Goal: Complete application form

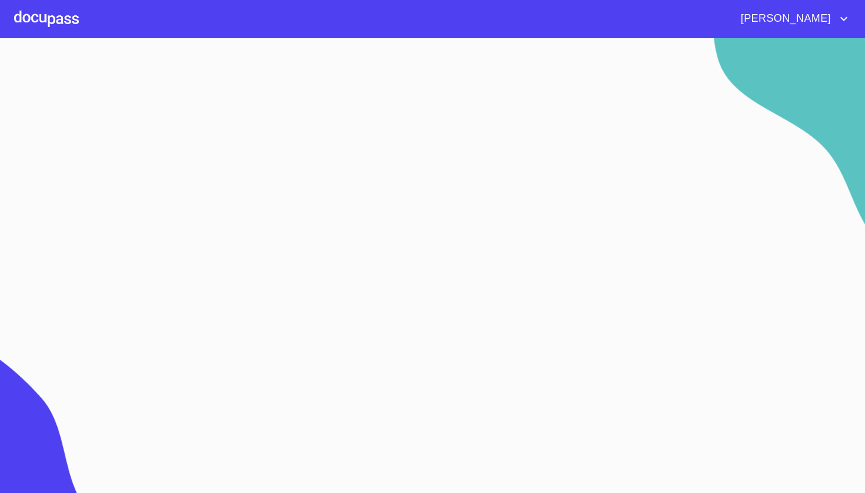
scroll to position [34, 0]
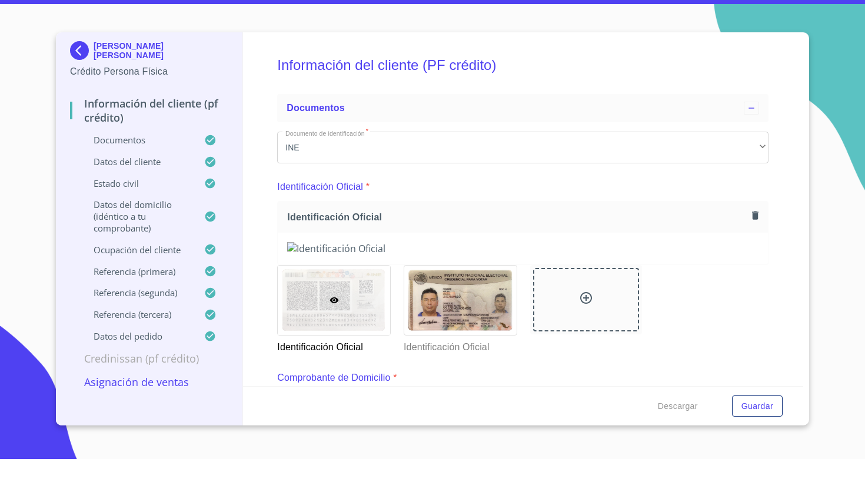
click at [76, 75] on img at bounding box center [82, 84] width 24 height 19
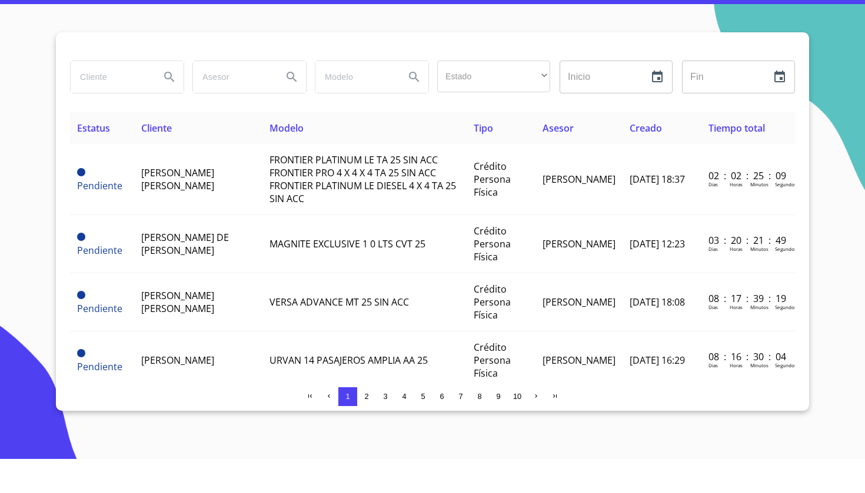
click at [117, 95] on input "search" at bounding box center [111, 111] width 80 height 32
type input "[PERSON_NAME] DE [PERSON_NAME]"
click at [172, 106] on icon "Search" at bounding box center [169, 111] width 10 height 10
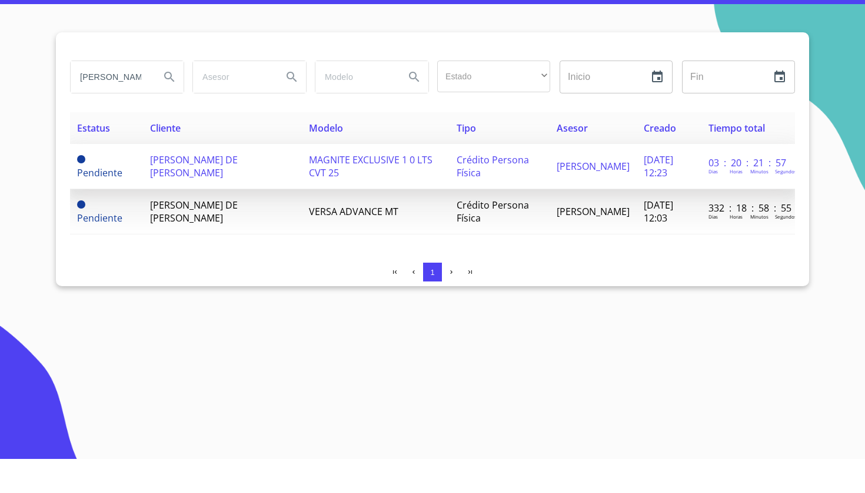
click at [369, 178] on td "MAGNITE EXCLUSIVE 1 0 LTS CVT 25" at bounding box center [376, 200] width 148 height 45
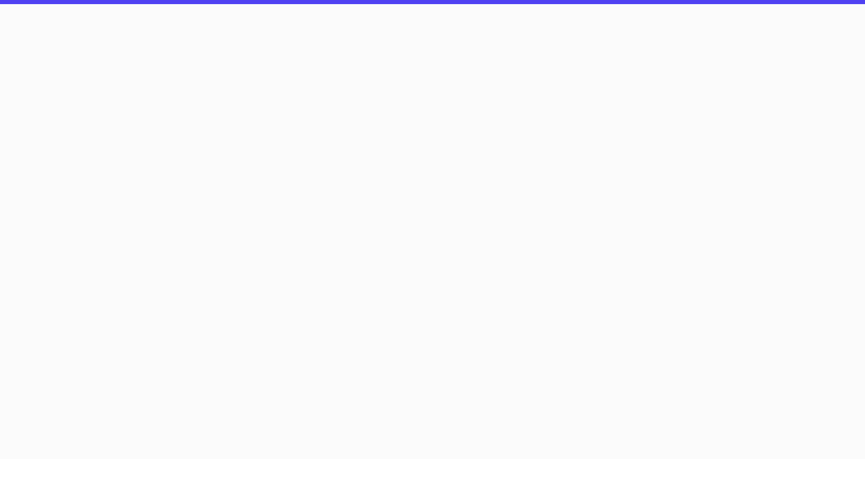
click at [369, 152] on section at bounding box center [432, 265] width 865 height 455
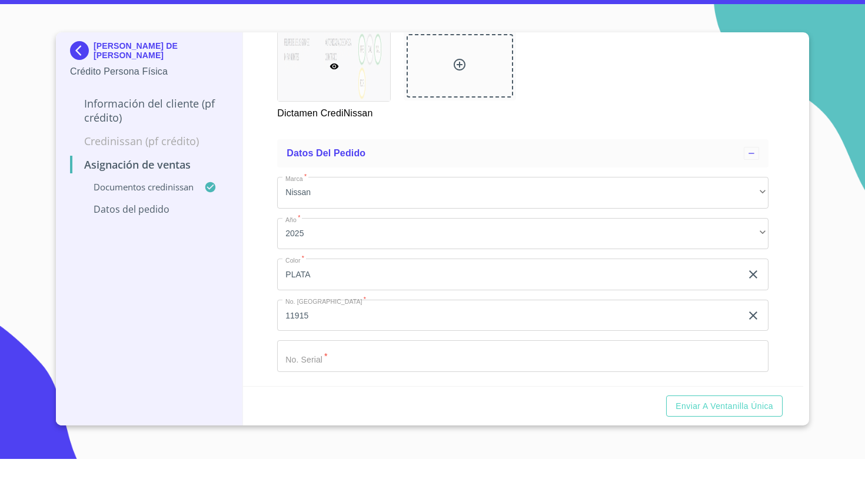
scroll to position [250, 0]
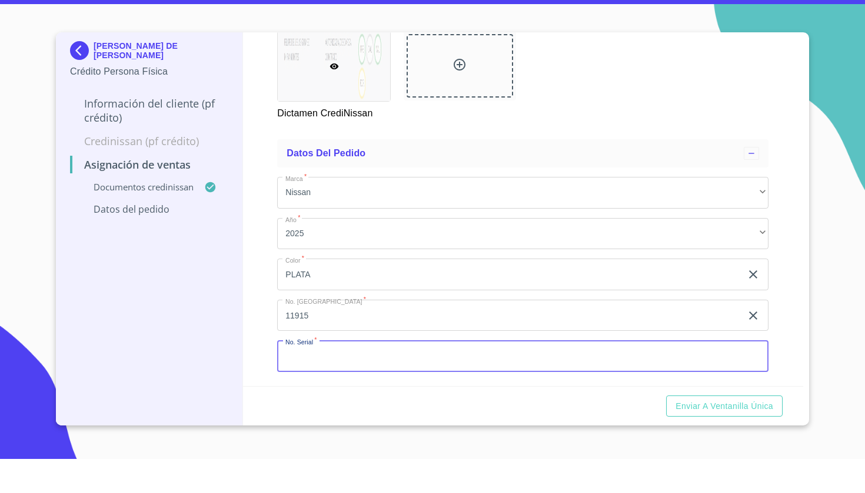
click at [317, 375] on input "Marca   *" at bounding box center [522, 391] width 491 height 32
type input "SG017292"
click at [696, 433] on span "Enviar a Ventanilla única" at bounding box center [724, 440] width 98 height 15
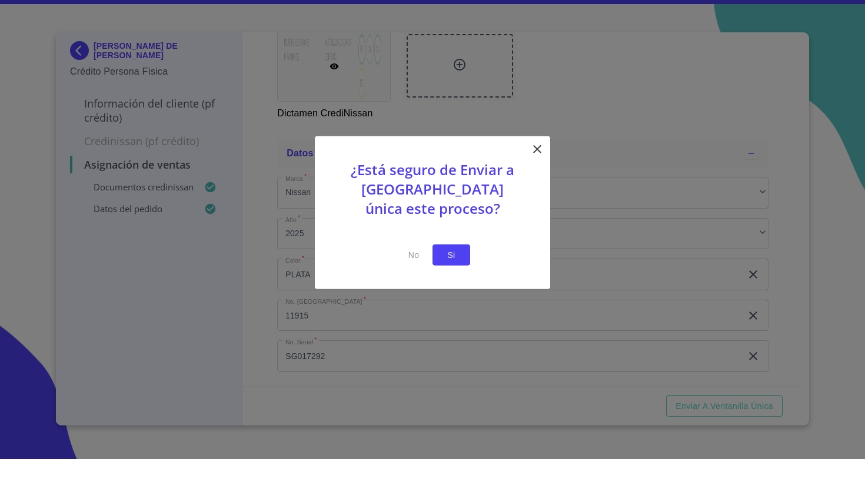
click at [456, 282] on span "Si" at bounding box center [451, 289] width 19 height 15
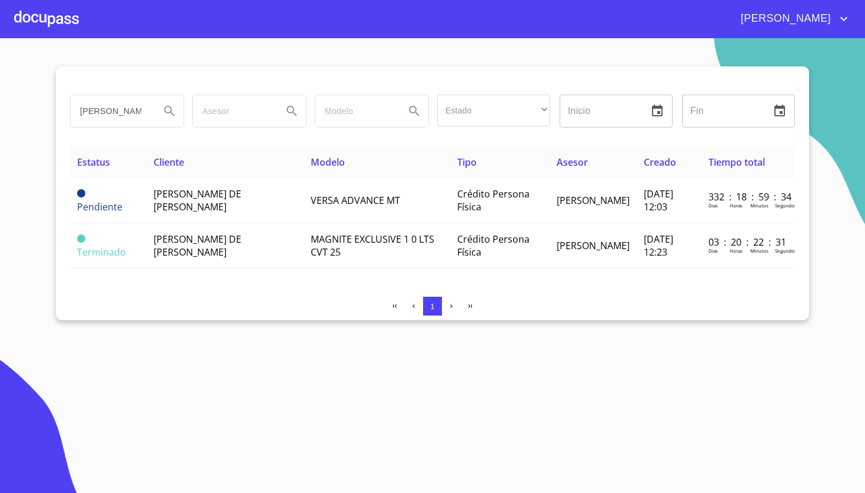
click at [55, 16] on div at bounding box center [46, 19] width 65 height 38
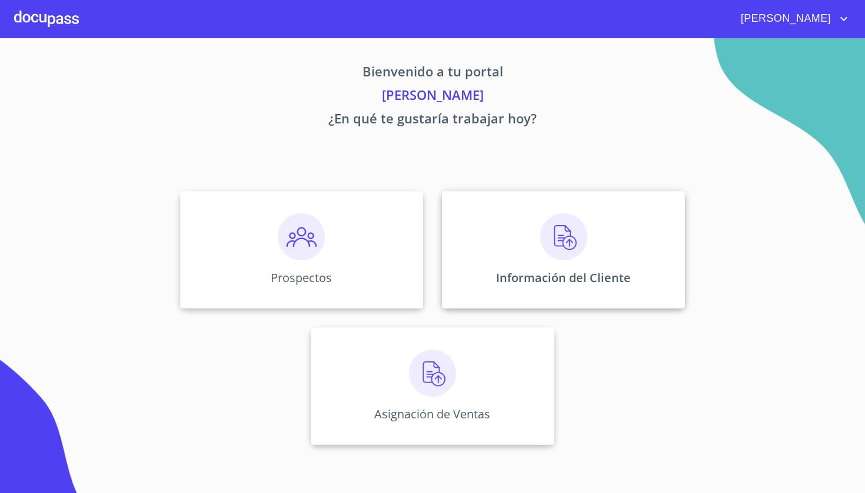
click at [611, 256] on div "Información del Cliente" at bounding box center [563, 250] width 243 height 118
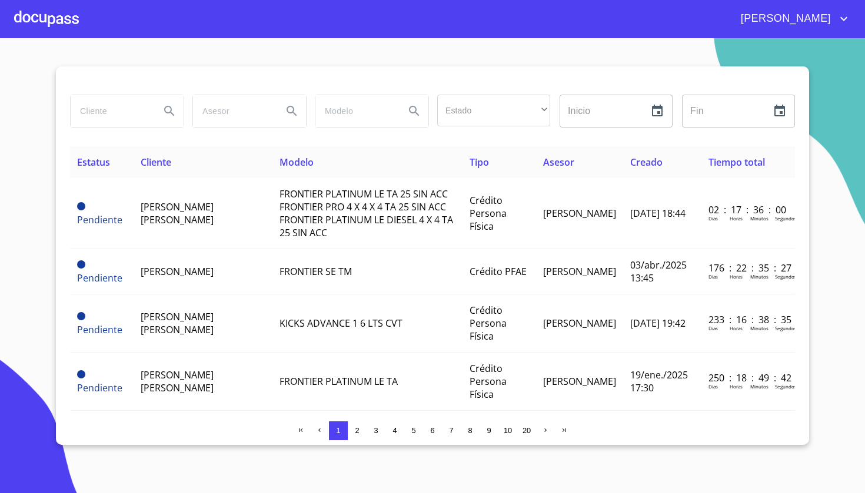
click at [135, 103] on input "search" at bounding box center [111, 111] width 80 height 32
type input "[PERSON_NAME] DE [PERSON_NAME]"
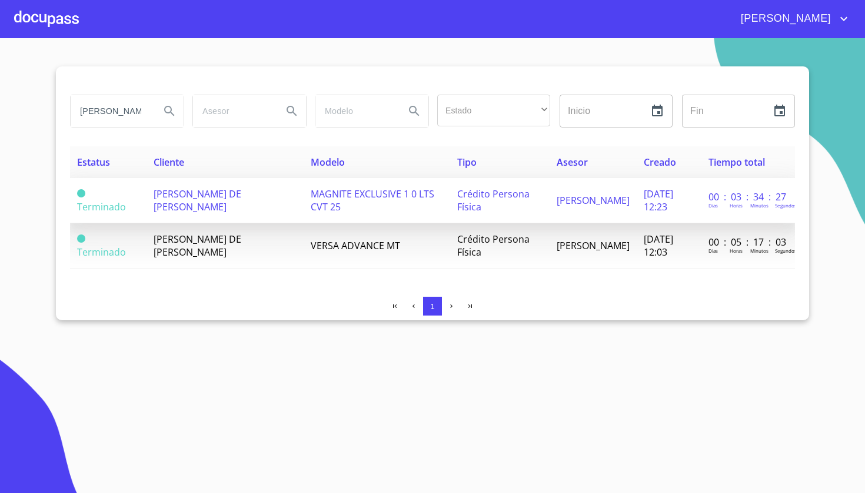
click at [331, 211] on span "MAGNITE EXCLUSIVE 1 0 LTS CVT 25" at bounding box center [373, 201] width 124 height 26
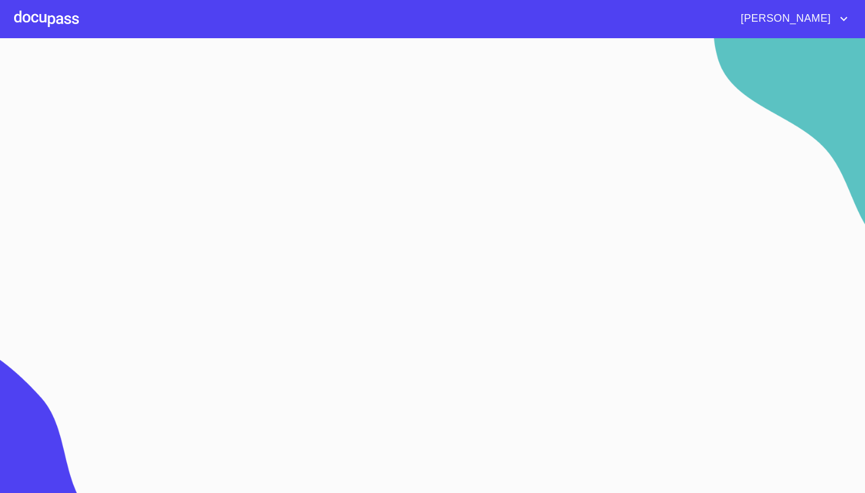
click at [331, 211] on section at bounding box center [432, 265] width 865 height 455
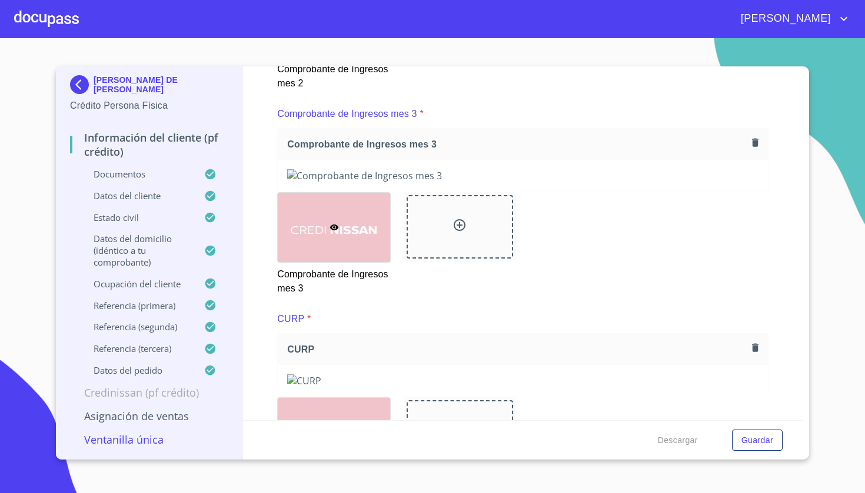
scroll to position [2995, 0]
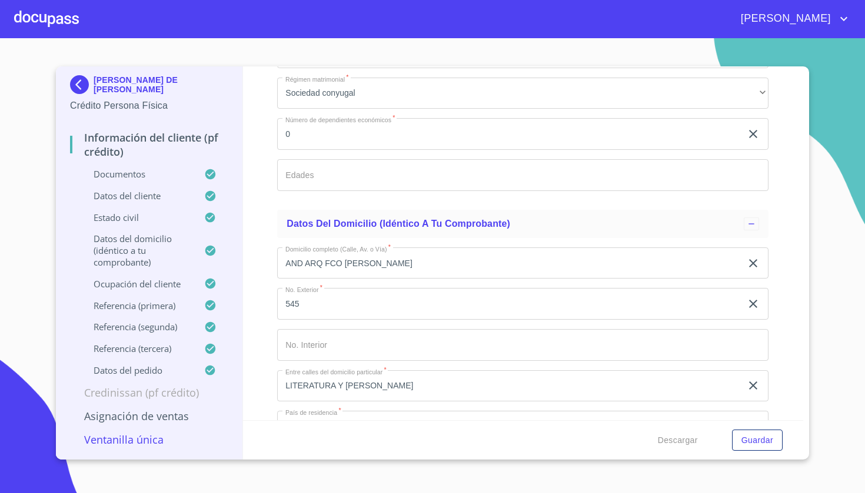
click at [769, 189] on div "Información del cliente (PF crédito) Documentos Documento de identificación   *…" at bounding box center [523, 243] width 560 height 354
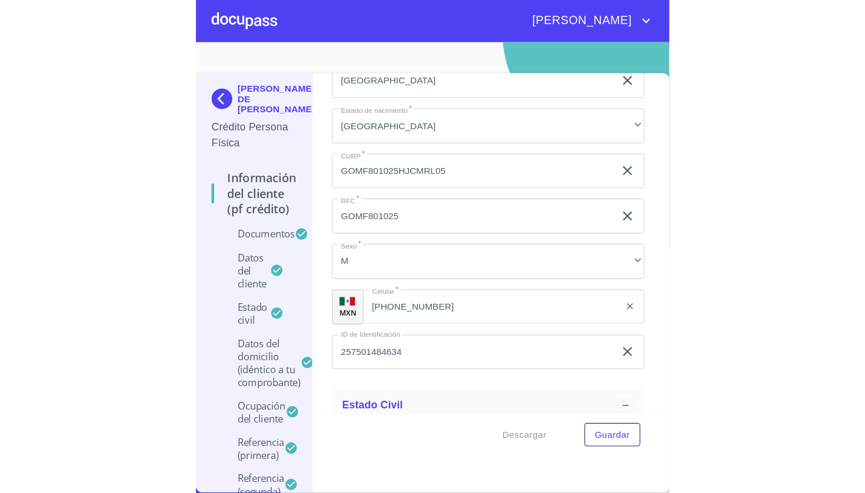
scroll to position [2623, 0]
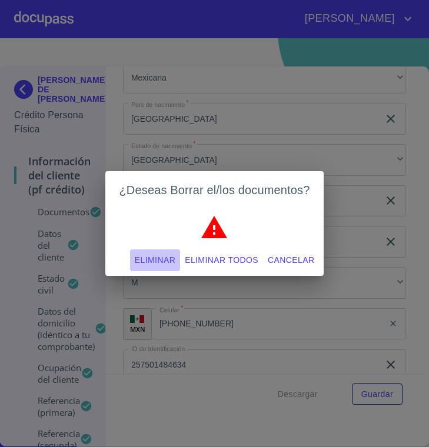
click at [157, 263] on span "Eliminar" at bounding box center [155, 260] width 41 height 15
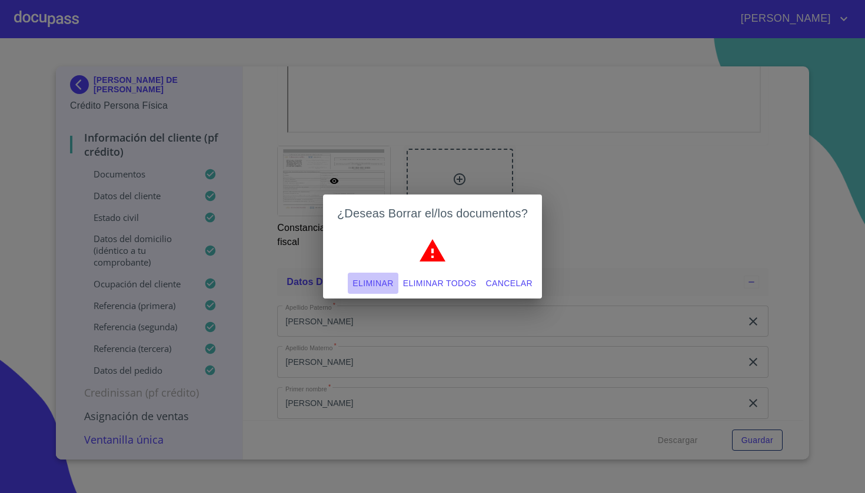
click at [374, 277] on span "Eliminar" at bounding box center [372, 283] width 41 height 15
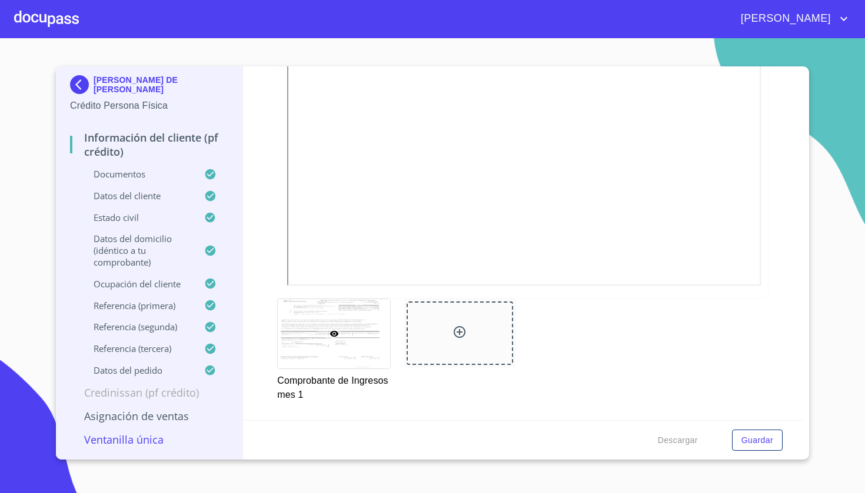
scroll to position [1380, 0]
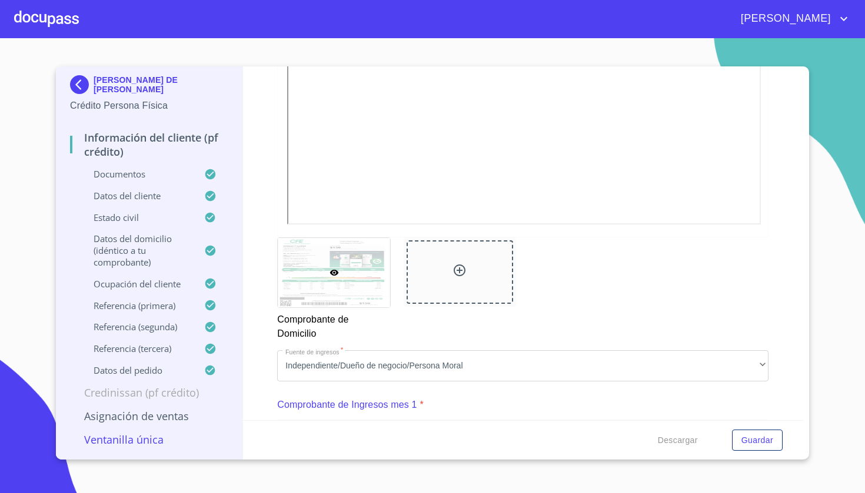
scroll to position [869, 0]
click at [465, 267] on icon at bounding box center [459, 267] width 12 height 12
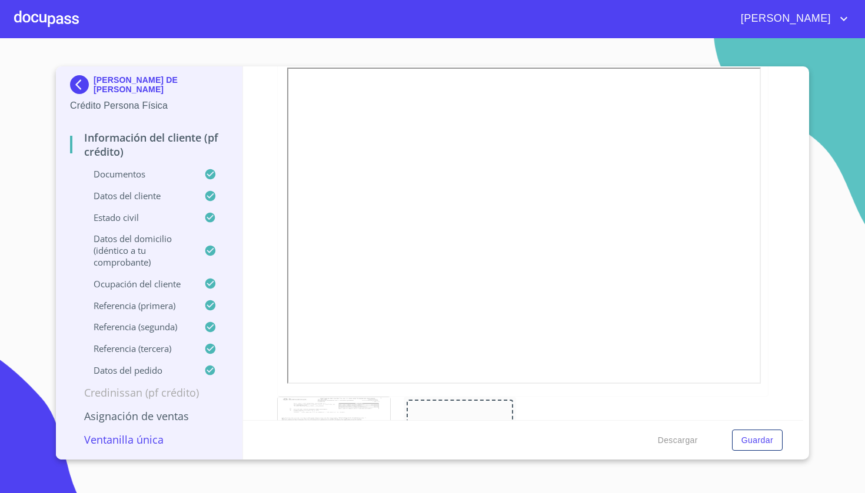
scroll to position [1088, 0]
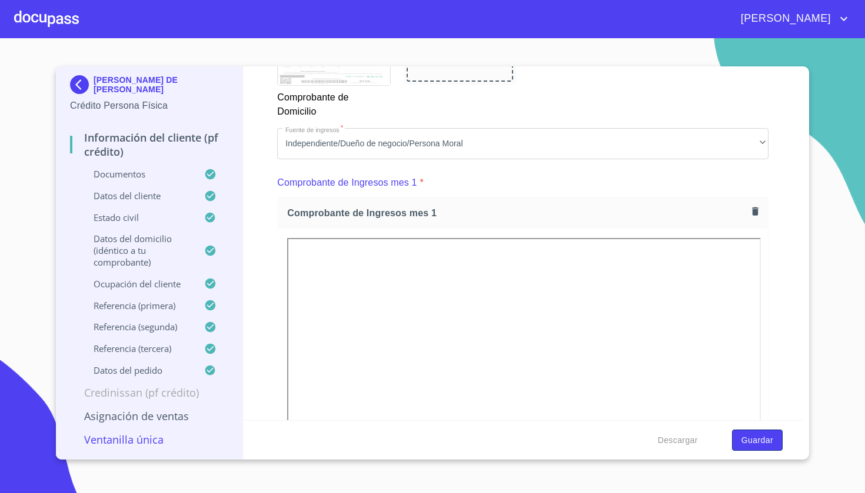
click at [753, 441] on span "Guardar" at bounding box center [757, 440] width 32 height 15
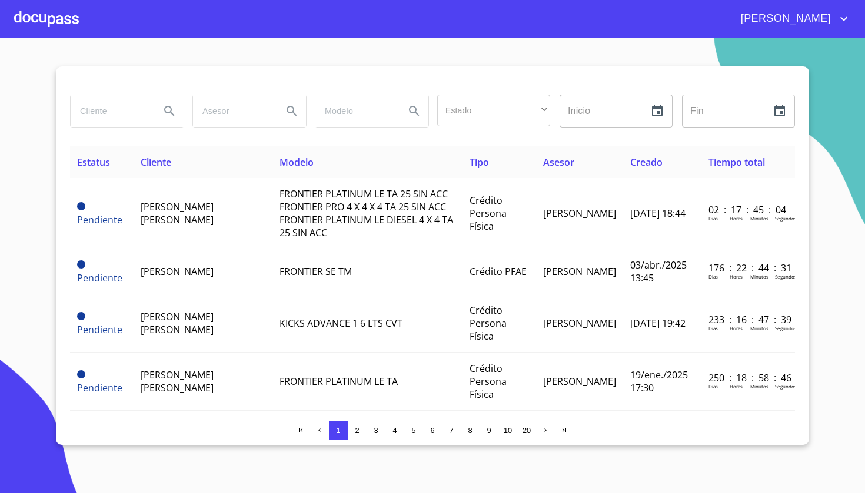
click at [42, 24] on div at bounding box center [46, 19] width 65 height 38
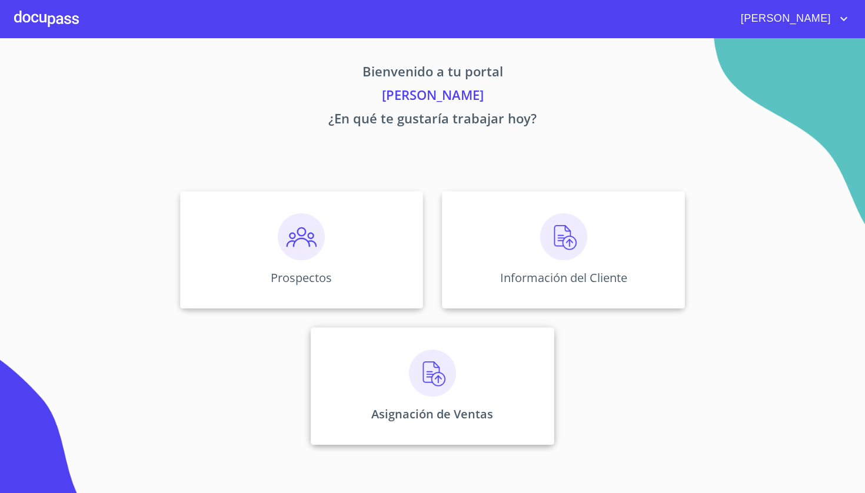
click at [422, 388] on img at bounding box center [432, 373] width 47 height 47
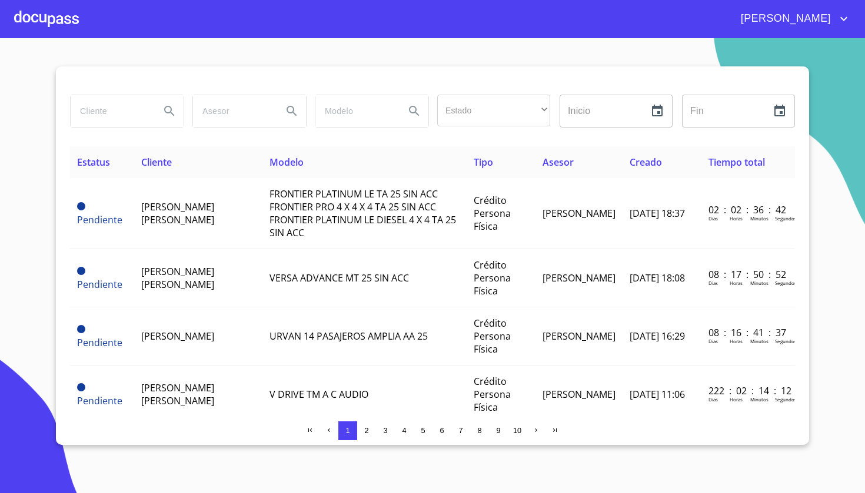
click at [121, 114] on input "search" at bounding box center [111, 111] width 80 height 32
type input "[PERSON_NAME] DE [PERSON_NAME]"
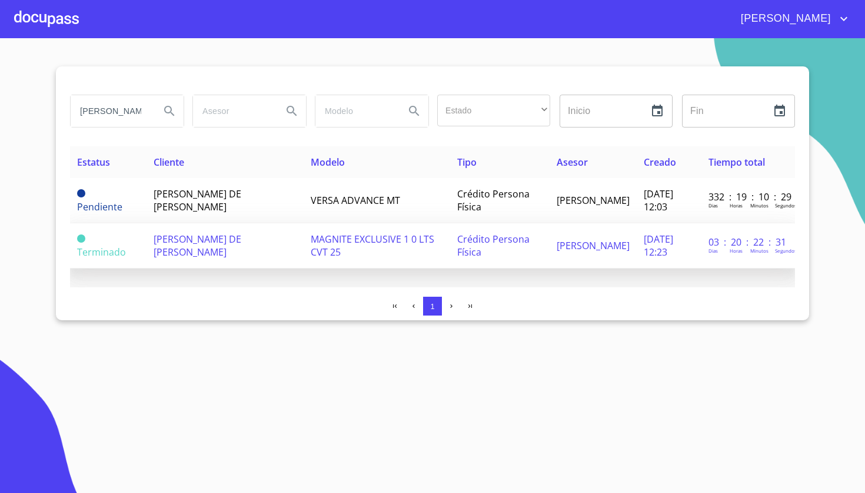
click at [369, 241] on span "MAGNITE EXCLUSIVE 1 0 LTS CVT 25" at bounding box center [373, 246] width 124 height 26
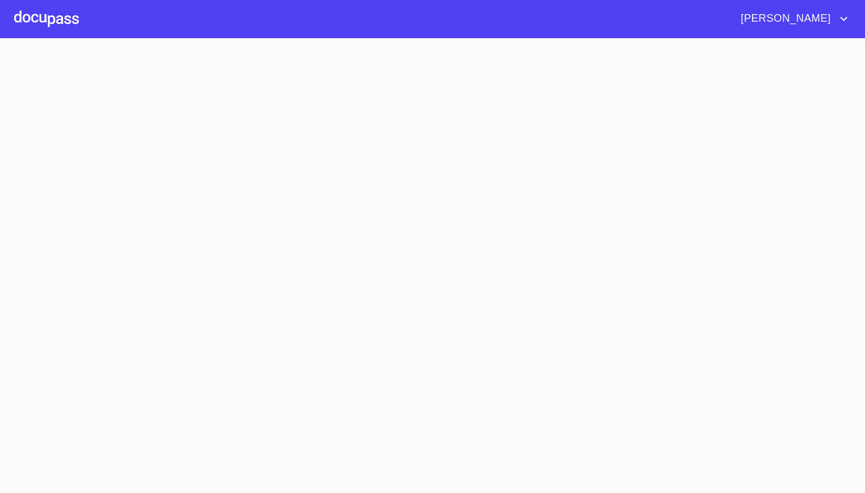
click at [369, 241] on section at bounding box center [432, 265] width 865 height 455
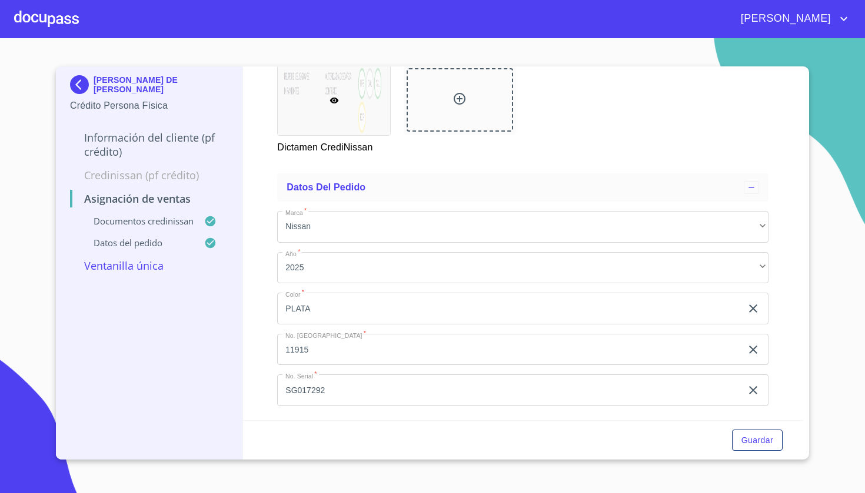
scroll to position [250, 0]
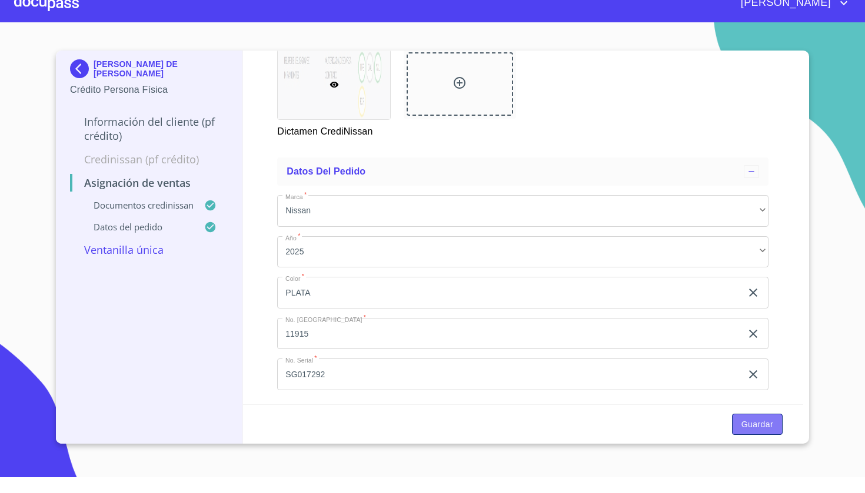
click at [743, 433] on span "Guardar" at bounding box center [757, 440] width 32 height 15
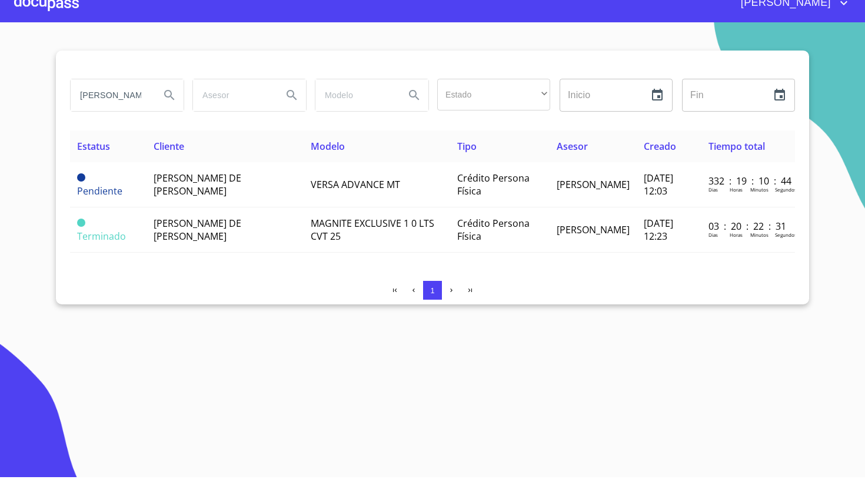
click at [54, 5] on div at bounding box center [46, 19] width 65 height 38
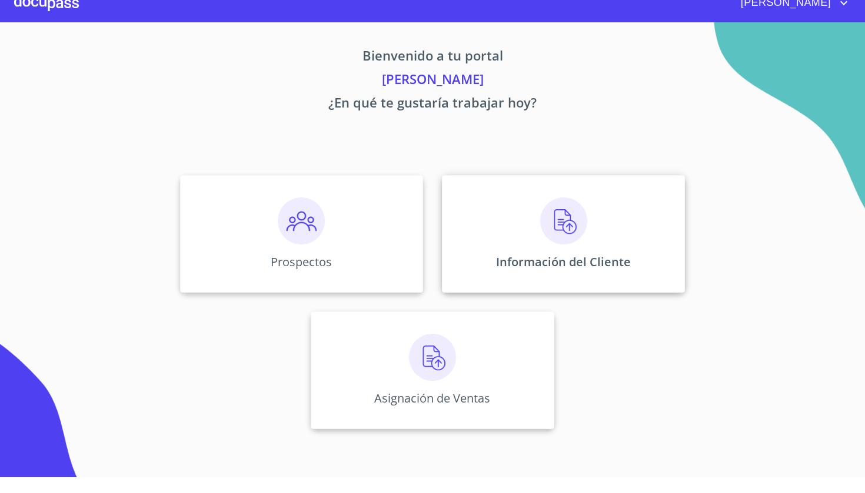
click at [566, 226] on img at bounding box center [563, 236] width 47 height 47
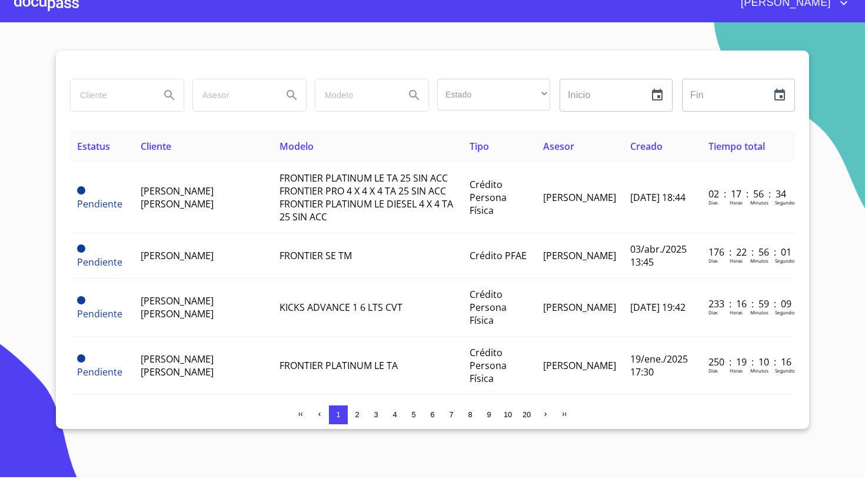
click at [52, 9] on div at bounding box center [46, 19] width 65 height 38
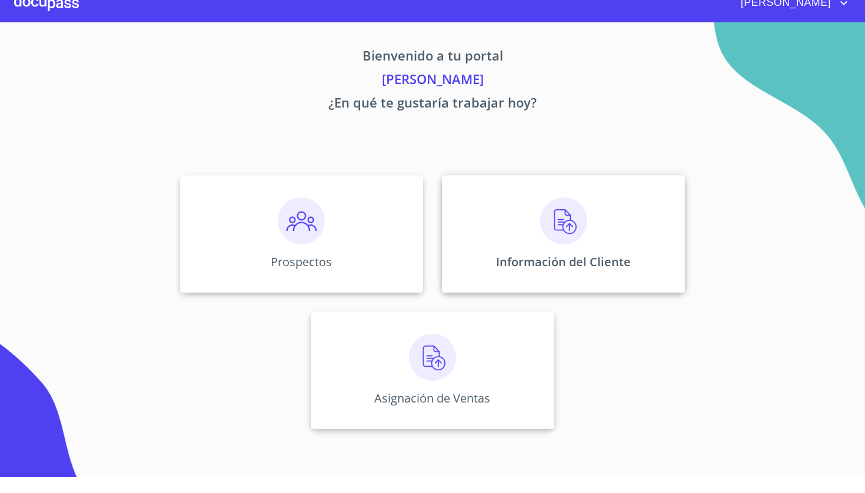
click at [552, 213] on img at bounding box center [563, 236] width 47 height 47
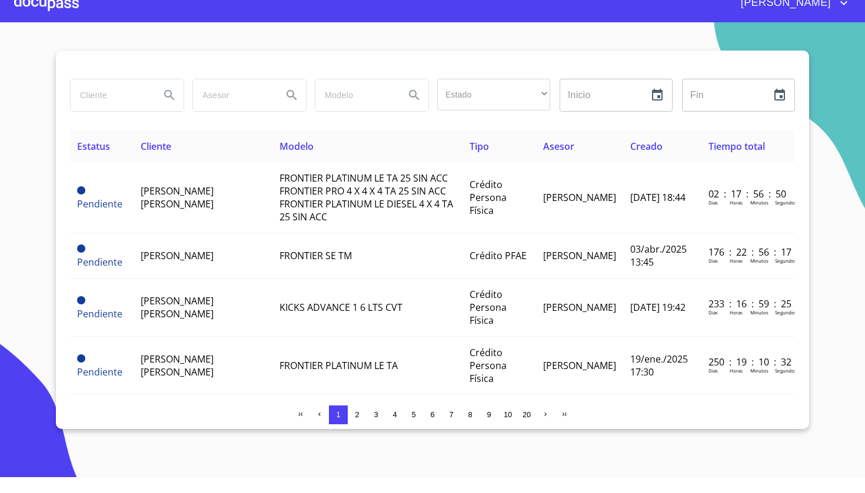
click at [131, 95] on input "search" at bounding box center [111, 111] width 80 height 32
type input "[PERSON_NAME] de [PERSON_NAME]"
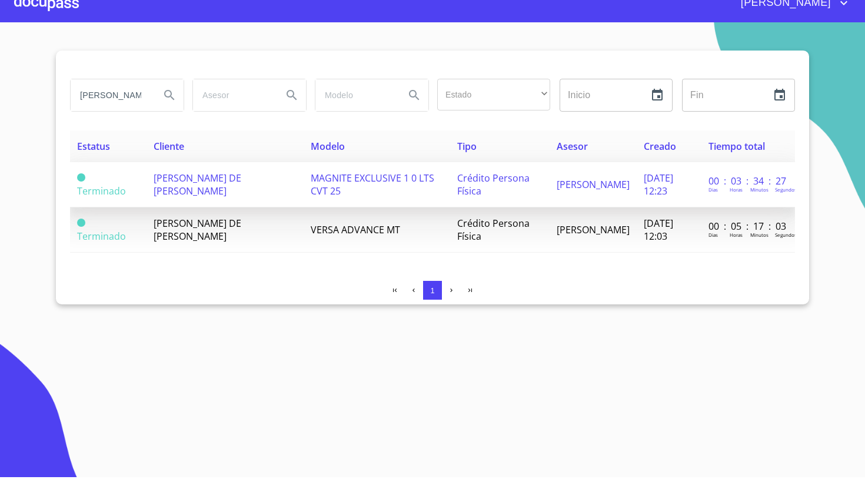
click at [409, 188] on span "MAGNITE EXCLUSIVE 1 0 LTS CVT 25" at bounding box center [373, 201] width 124 height 26
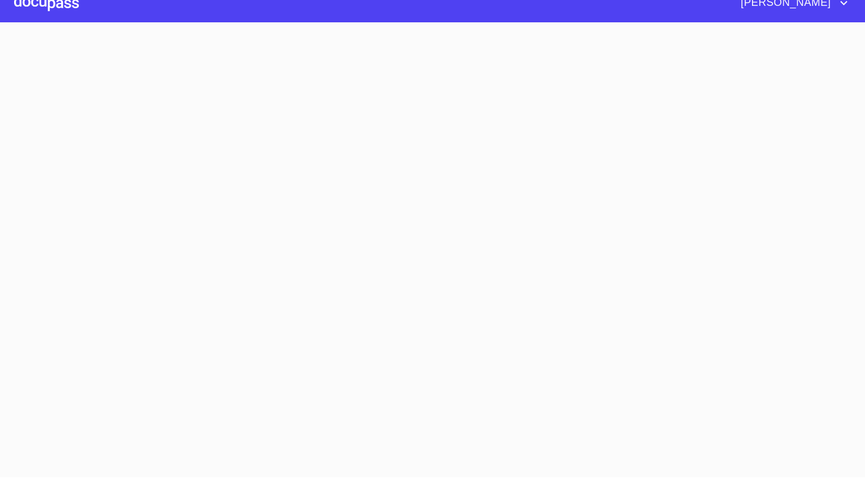
click at [409, 176] on section at bounding box center [432, 265] width 865 height 455
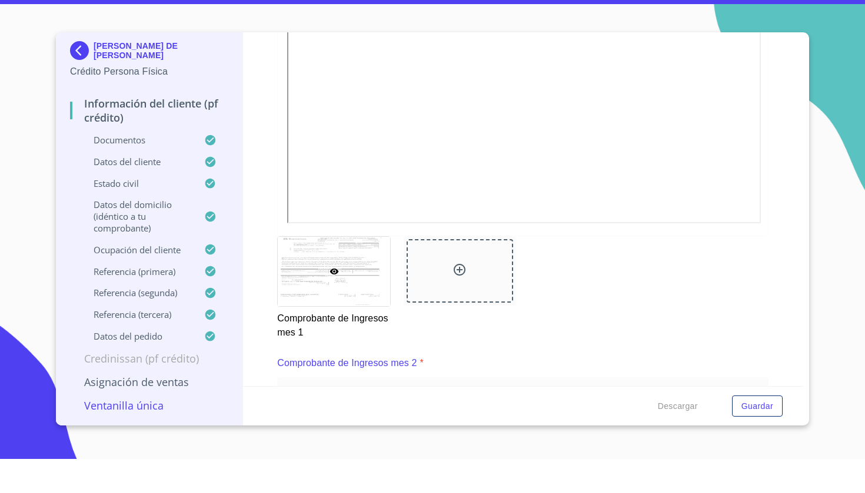
scroll to position [1372, 0]
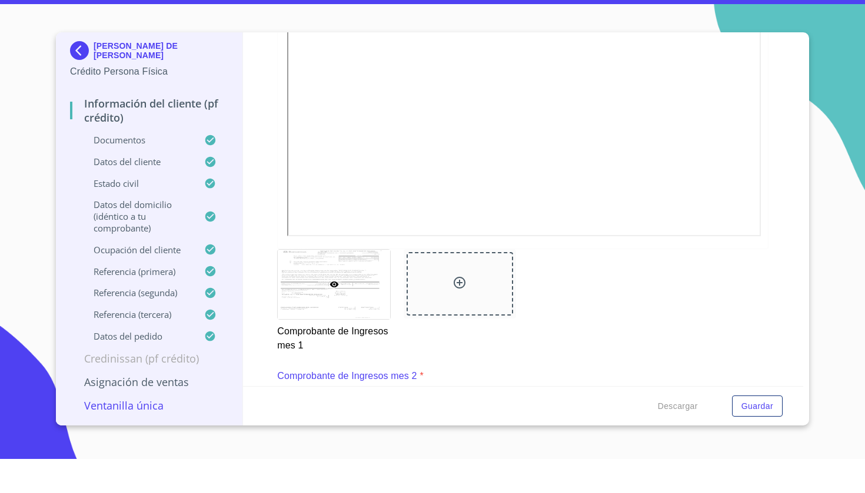
click at [455, 310] on icon at bounding box center [459, 317] width 14 height 14
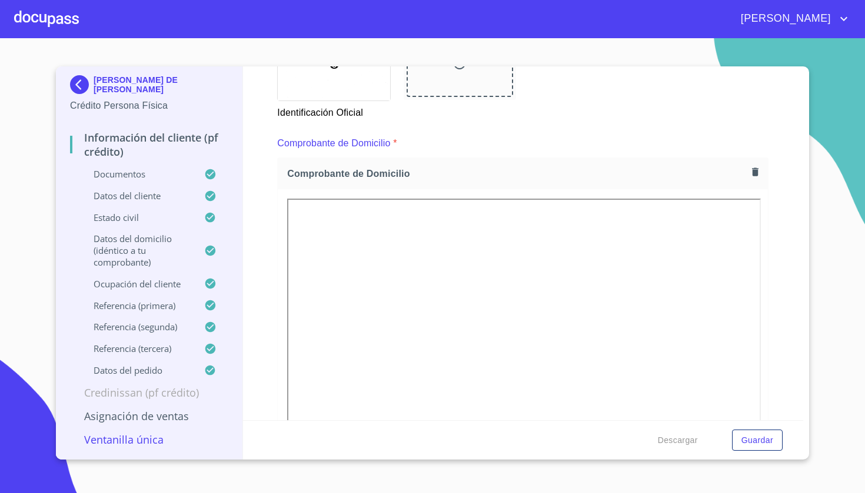
scroll to position [581, 0]
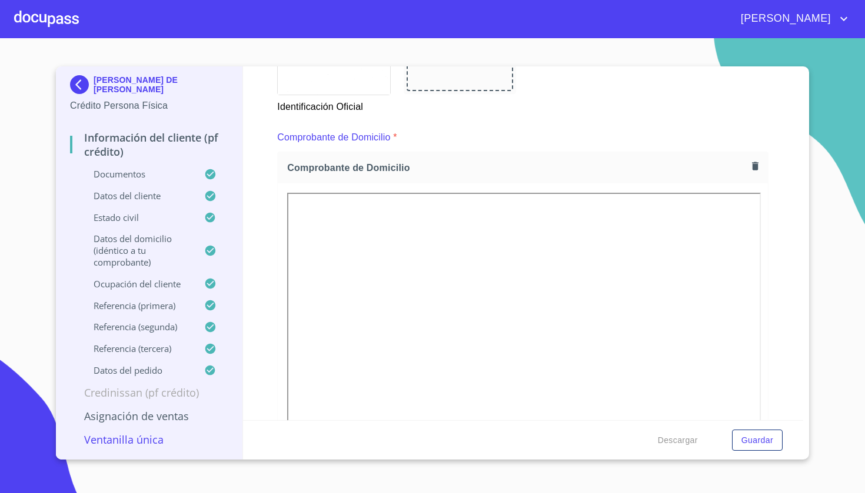
click at [819, 19] on span "[PERSON_NAME]" at bounding box center [784, 18] width 105 height 19
